Goal: Find specific page/section: Find specific page/section

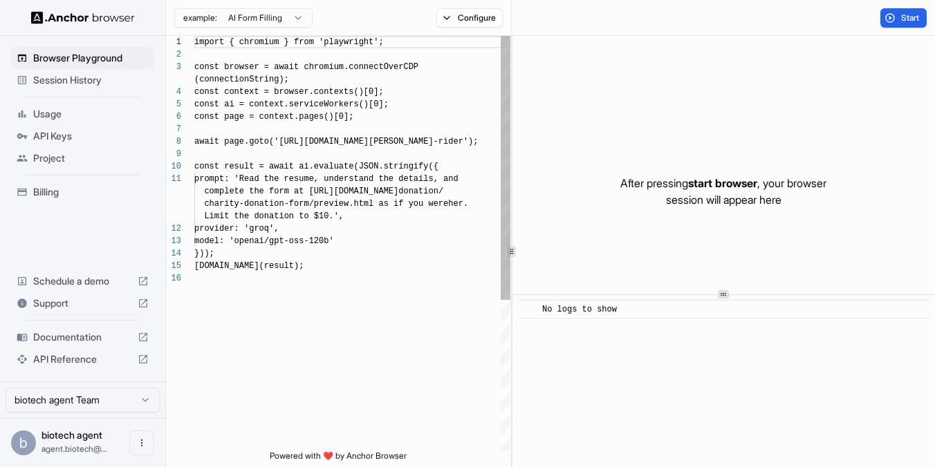
scroll to position [112, 0]
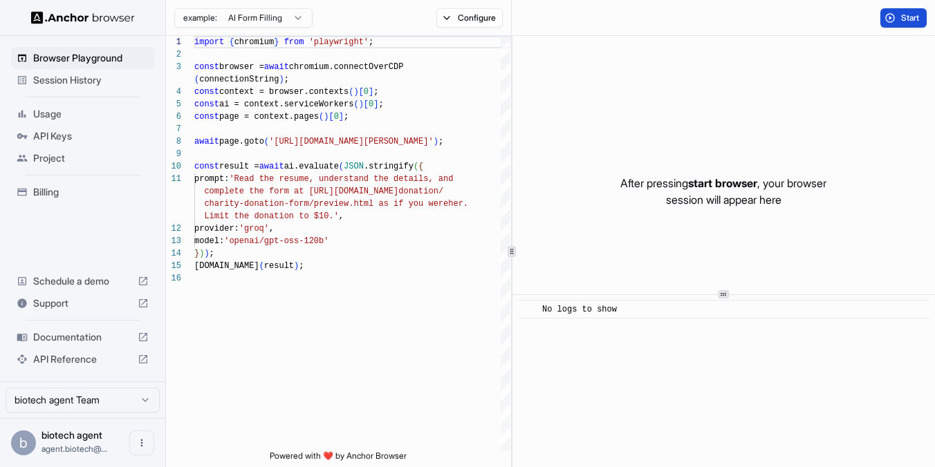
click at [901, 15] on span "Start" at bounding box center [910, 17] width 19 height 11
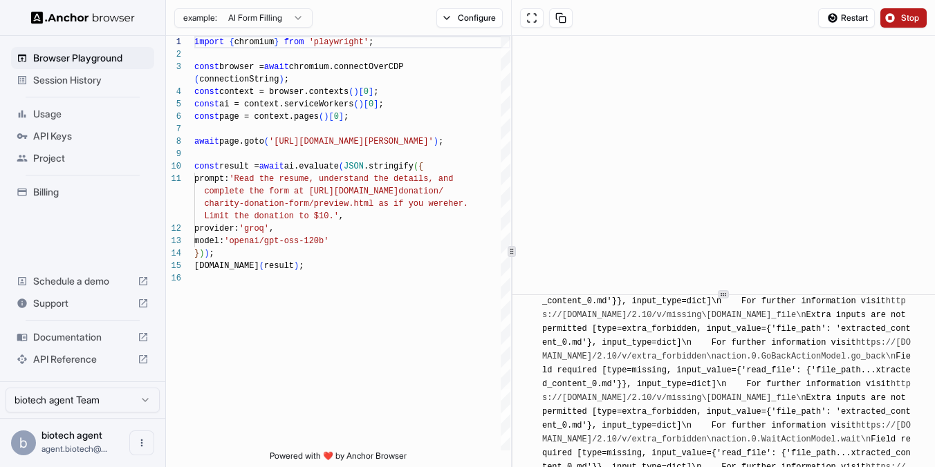
scroll to position [3597, 0]
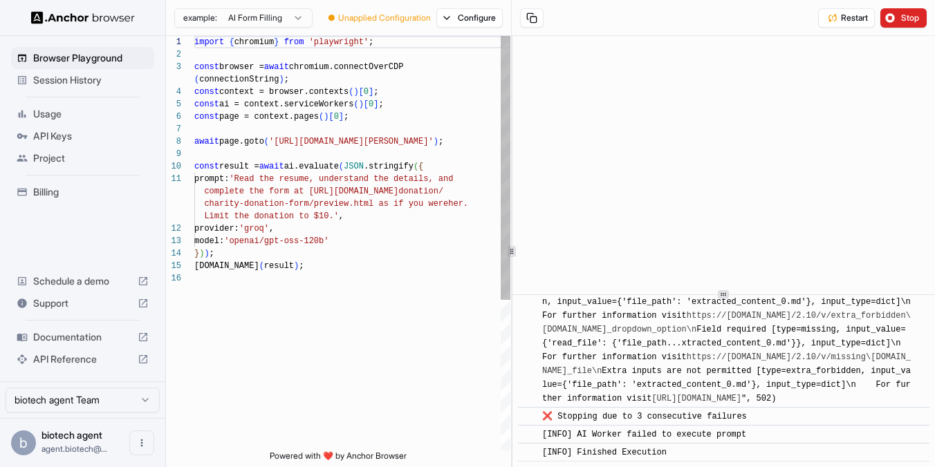
scroll to position [112, 0]
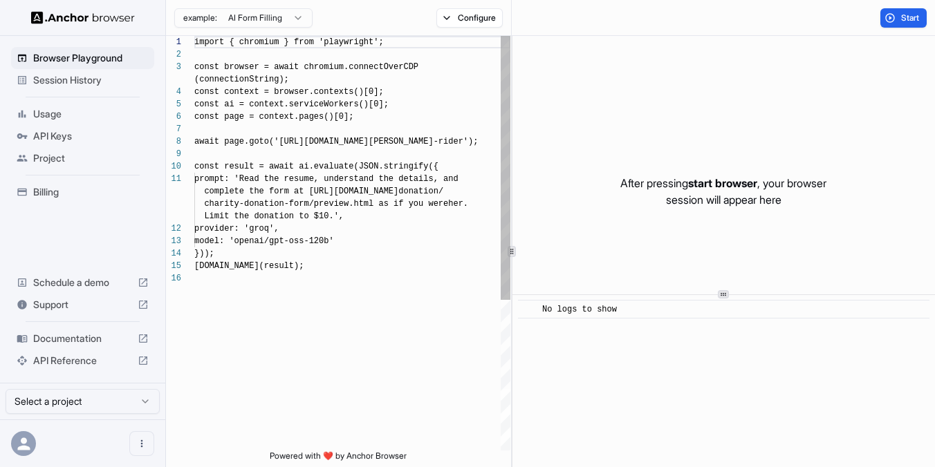
scroll to position [112, 0]
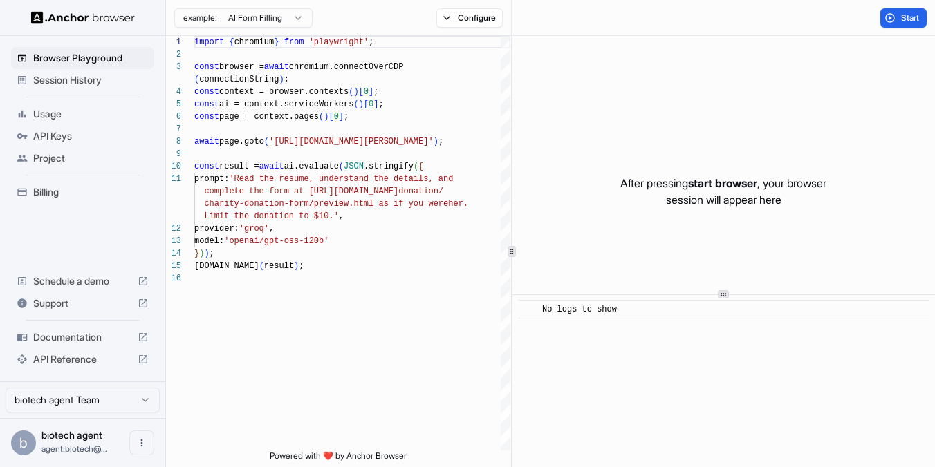
click at [50, 134] on span "API Keys" at bounding box center [90, 136] width 115 height 14
